Goal: Task Accomplishment & Management: Use online tool/utility

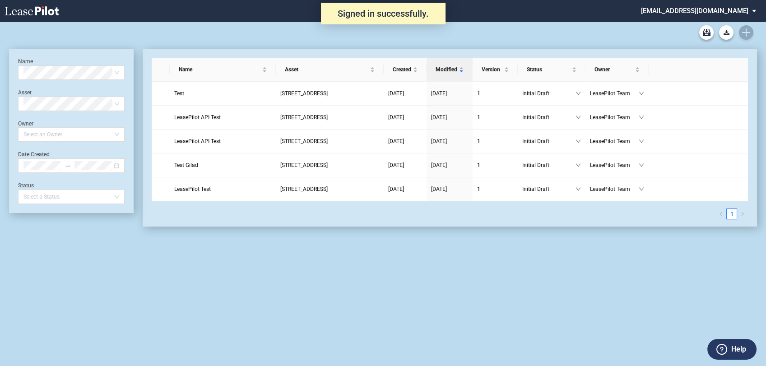
click at [724, 9] on md-select "admin@leasepilot.co Super Admin Area Admin Area Settings Sign Out" at bounding box center [702, 10] width 124 height 20
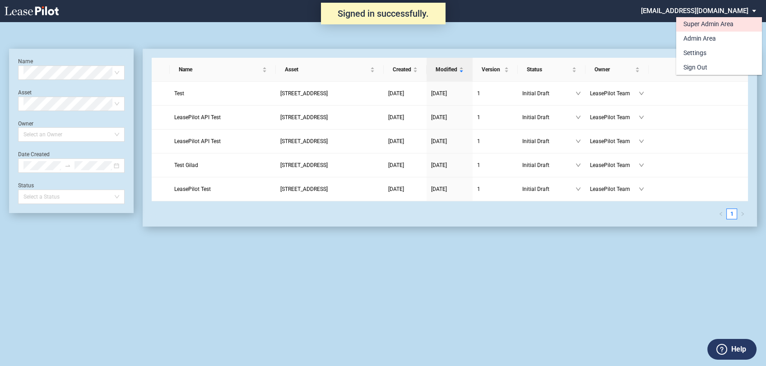
click at [711, 23] on div "Super Admin Area" at bounding box center [708, 24] width 50 height 9
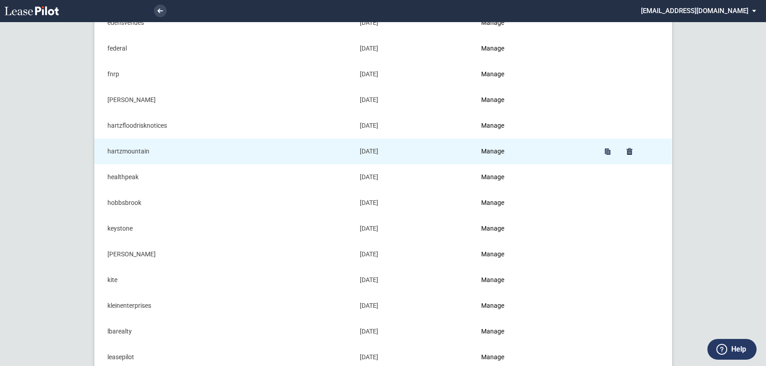
scroll to position [439, 0]
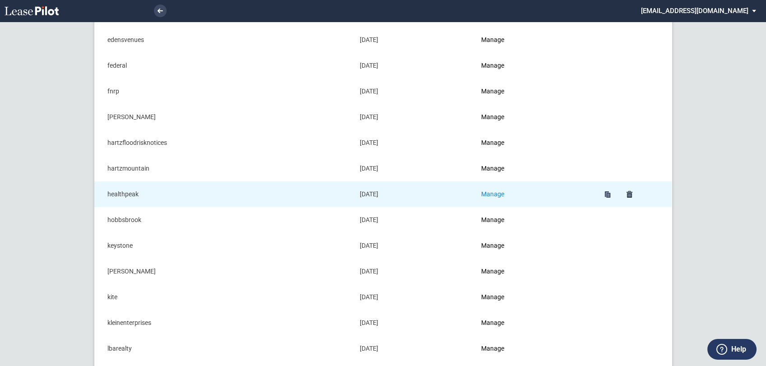
click at [495, 190] on link "Manage" at bounding box center [492, 193] width 23 height 7
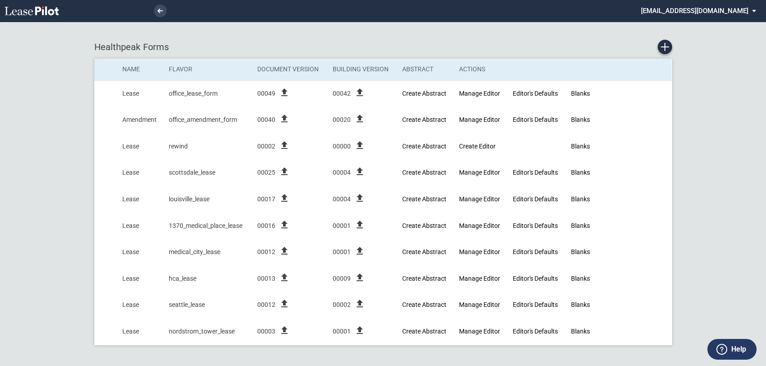
click at [736, 16] on md-select "admin@leasepilot.co Super Admin Area Admin Area Settings Sign Out" at bounding box center [702, 10] width 124 height 20
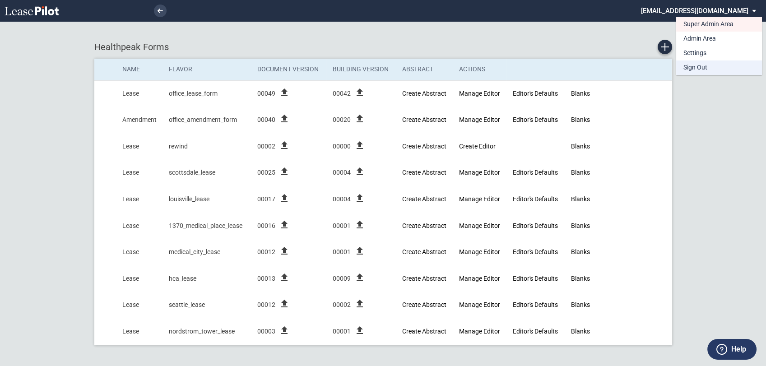
click at [704, 67] on div "Sign Out" at bounding box center [695, 67] width 24 height 9
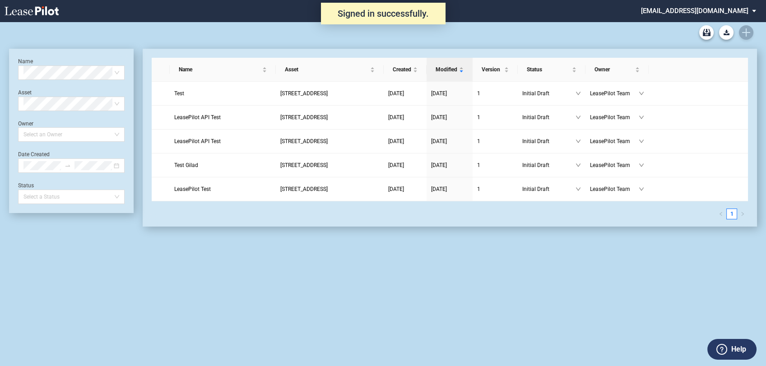
click at [704, 9] on md-select "admin@leasepilot.co Super Admin Area Admin Area Settings Sign Out" at bounding box center [702, 10] width 124 height 20
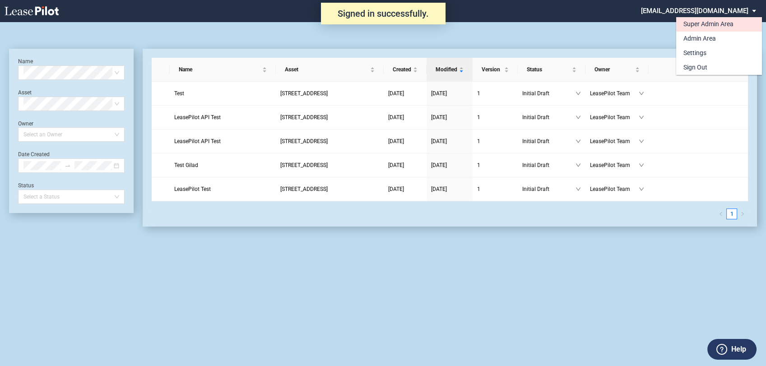
click at [702, 23] on div "Super Admin Area" at bounding box center [708, 24] width 50 height 9
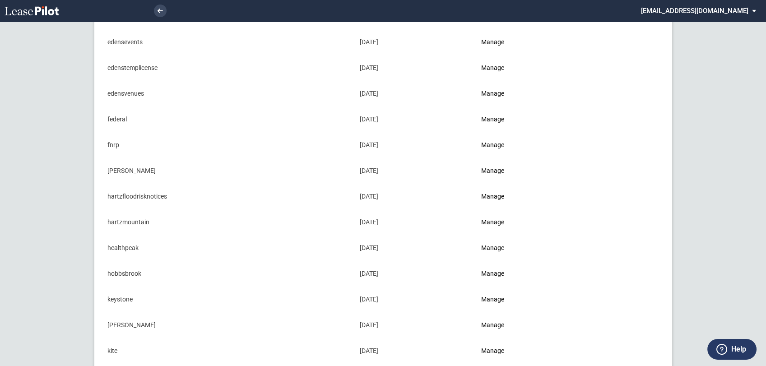
scroll to position [401, 0]
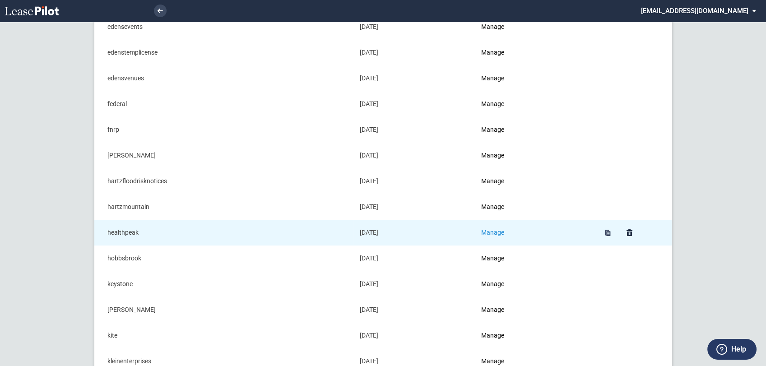
click at [492, 233] on link "Manage" at bounding box center [492, 232] width 23 height 7
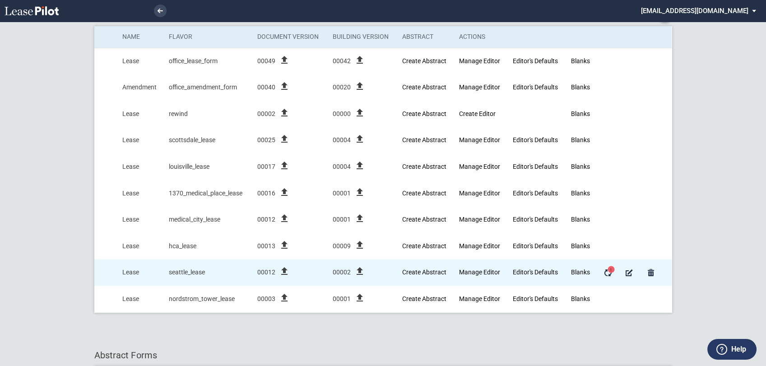
scroll to position [50, 0]
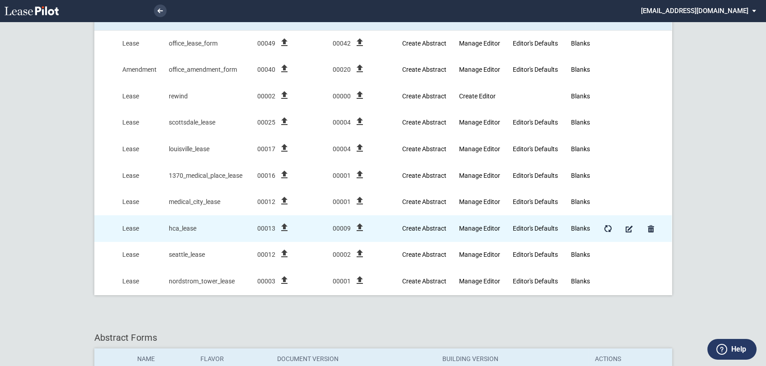
click at [287, 228] on icon "file_upload" at bounding box center [284, 227] width 11 height 11
click at [285, 227] on icon "file_upload" at bounding box center [284, 227] width 11 height 11
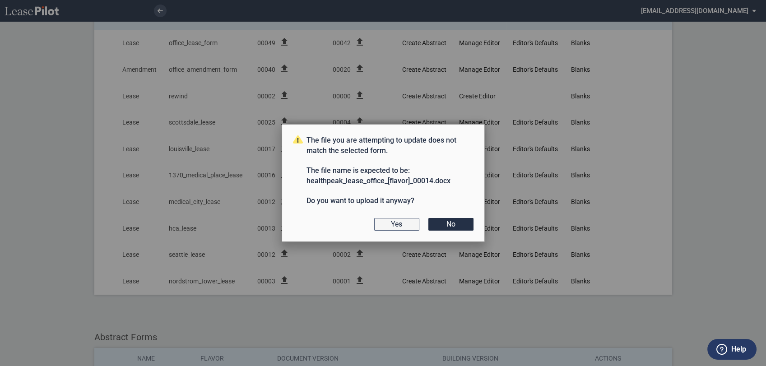
click at [402, 225] on button "Yes" at bounding box center [396, 224] width 45 height 13
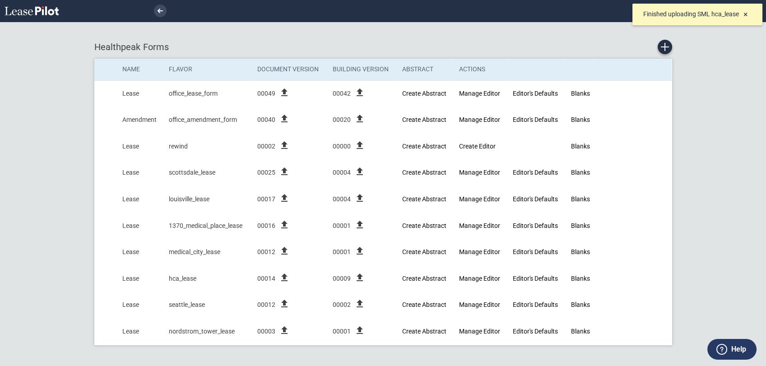
click at [739, 27] on md-toast "Finished uploading SML hca_lease ×" at bounding box center [697, 14] width 137 height 29
click at [747, 15] on span "×" at bounding box center [745, 13] width 5 height 9
click at [700, 5] on md-select "[EMAIL_ADDRESS][DOMAIN_NAME] Super Admin Area Admin Area Settings Sign Out" at bounding box center [702, 10] width 124 height 20
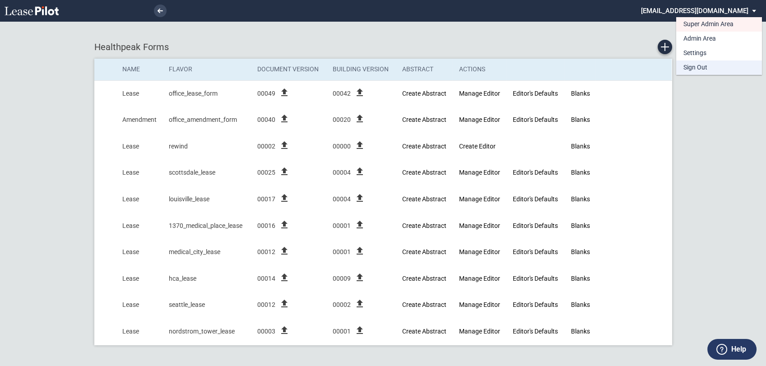
click at [718, 66] on md-option "Sign Out" at bounding box center [719, 67] width 86 height 14
